Goal: Find specific page/section: Find specific page/section

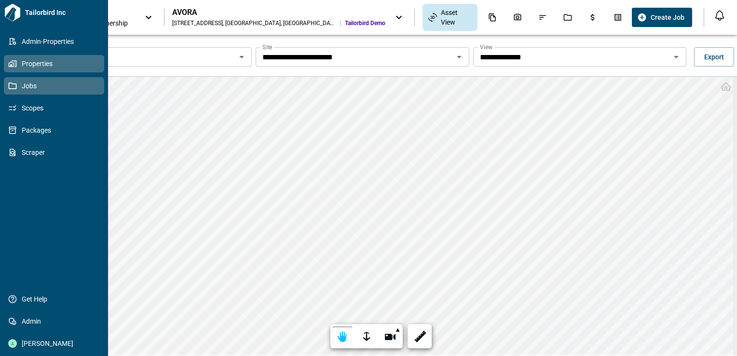
click at [12, 80] on link "Jobs" at bounding box center [54, 85] width 100 height 17
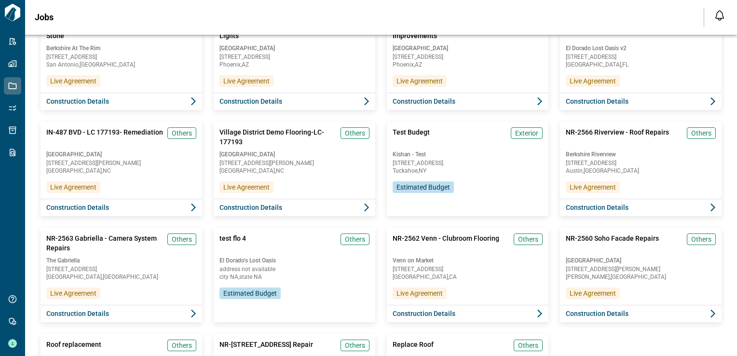
scroll to position [1061, 0]
